Goal: Book appointment/travel/reservation

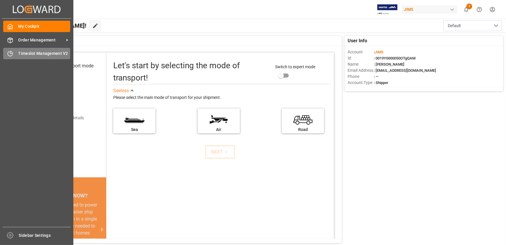
click at [11, 56] on icon at bounding box center [10, 54] width 5 height 5
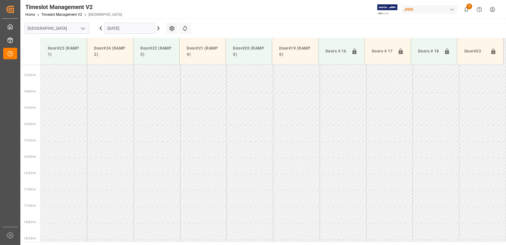
scroll to position [391, 0]
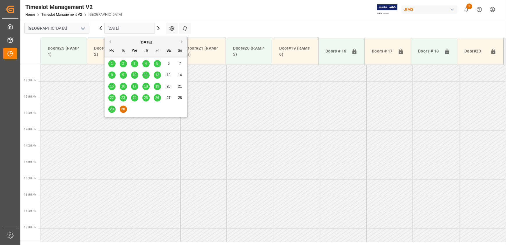
click at [129, 27] on input "[DATE]" at bounding box center [129, 28] width 51 height 11
click at [182, 42] on button "Next Month" at bounding box center [182, 41] width 3 height 3
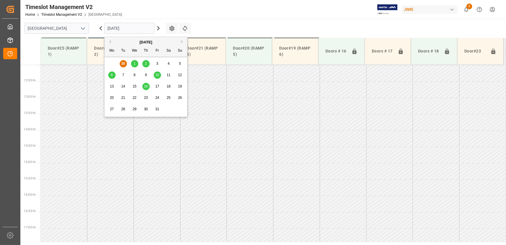
click at [134, 64] on span "1" at bounding box center [135, 63] width 2 height 4
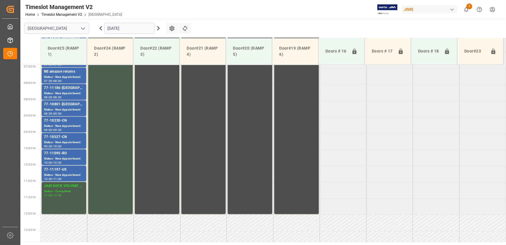
scroll to position [233, 0]
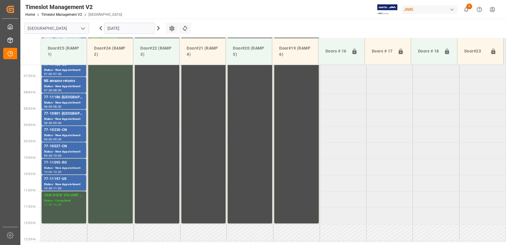
click at [66, 168] on div "Status - New Appointment" at bounding box center [64, 168] width 40 height 5
click at [159, 29] on icon at bounding box center [159, 28] width 2 height 3
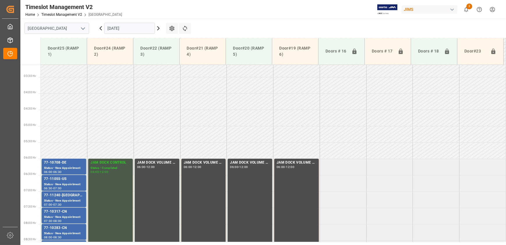
scroll to position [101, 0]
